Goal: Check status: Check status

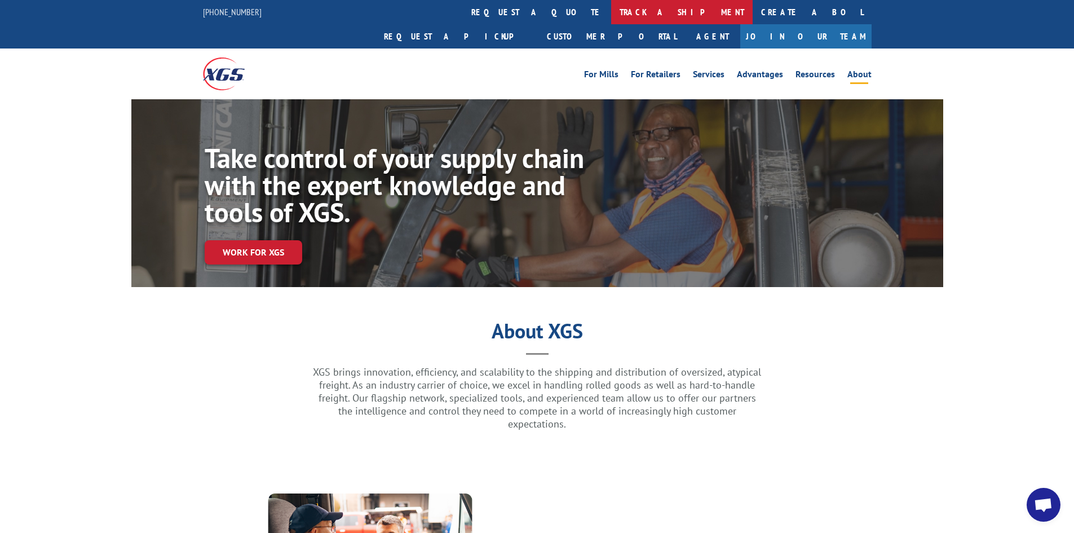
click at [611, 11] on link "track a shipment" at bounding box center [682, 12] width 142 height 24
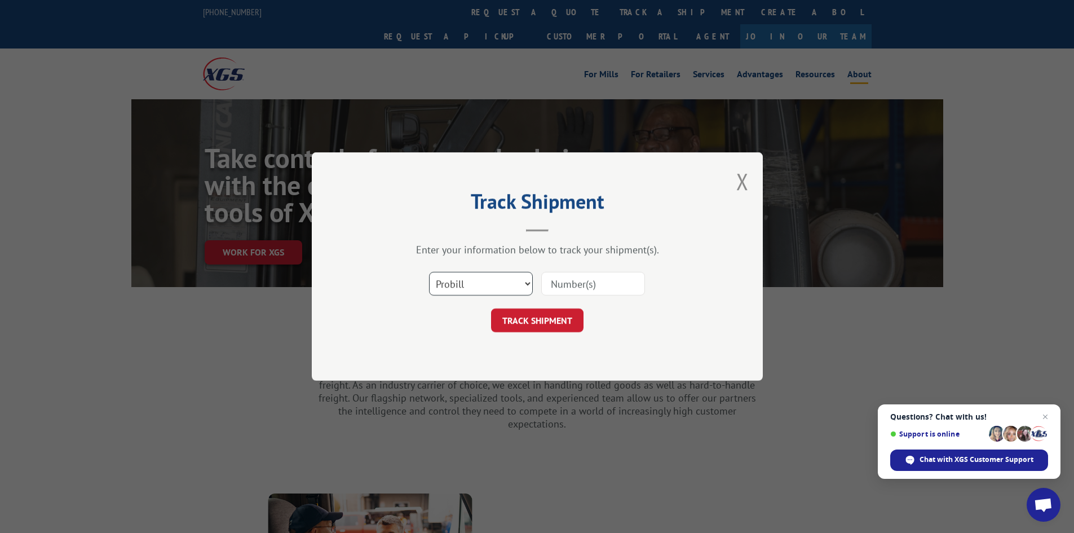
click at [504, 283] on select "Select category... Probill BOL PO" at bounding box center [481, 284] width 104 height 24
click at [429, 272] on select "Select category... Probill BOL PO" at bounding box center [481, 284] width 104 height 24
click at [568, 277] on input at bounding box center [593, 284] width 104 height 24
paste input "9165728924"
type input "9165728924"
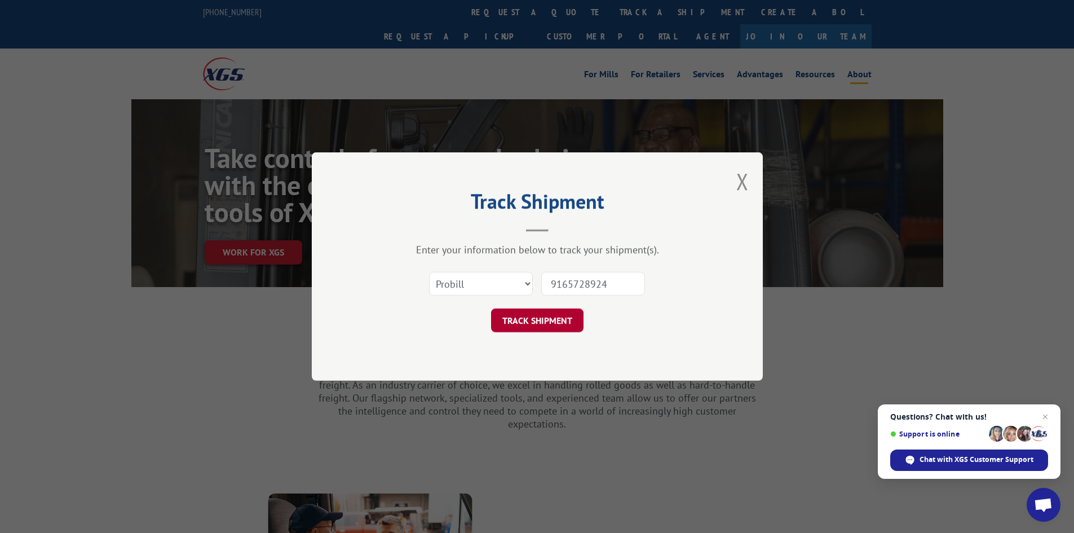
click at [549, 325] on button "TRACK SHIPMENT" at bounding box center [537, 321] width 92 height 24
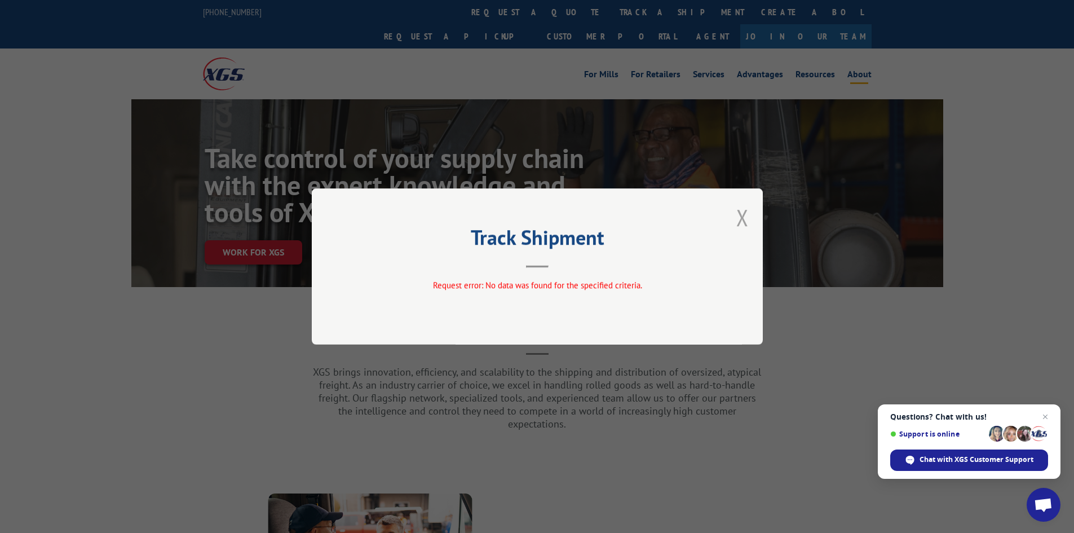
click at [738, 221] on button "Close modal" at bounding box center [743, 217] width 12 height 30
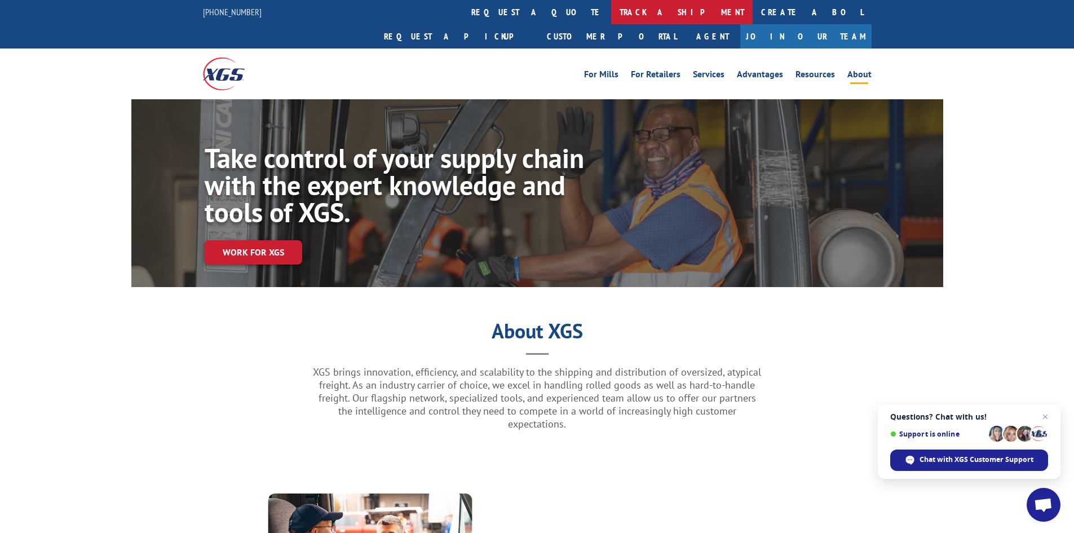
click at [611, 12] on link "track a shipment" at bounding box center [682, 12] width 142 height 24
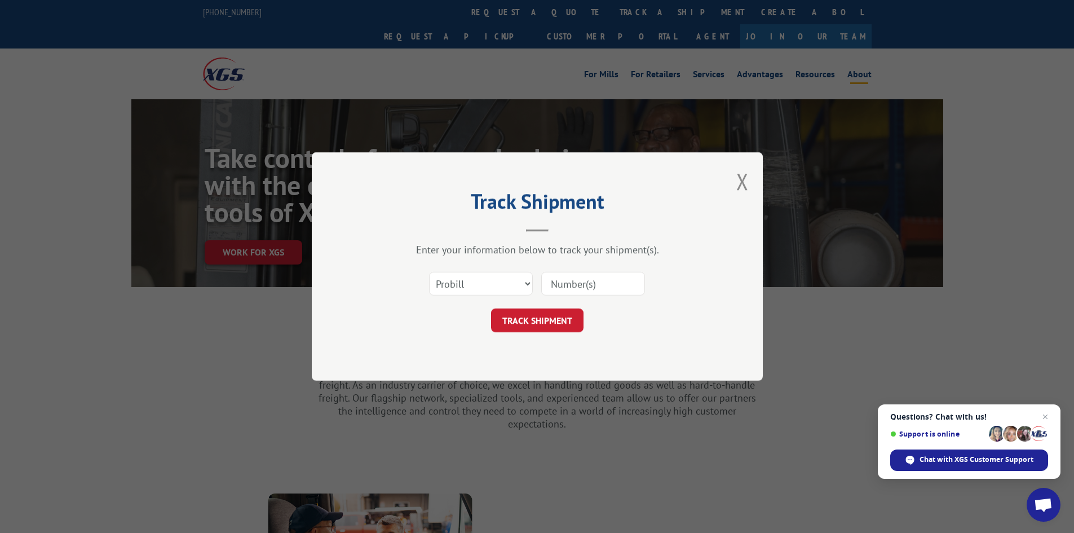
click at [586, 294] on input at bounding box center [593, 284] width 104 height 24
paste input "17638353"
type input "17638353"
click at [561, 316] on button "TRACK SHIPMENT" at bounding box center [537, 321] width 92 height 24
